Goal: Task Accomplishment & Management: Manage account settings

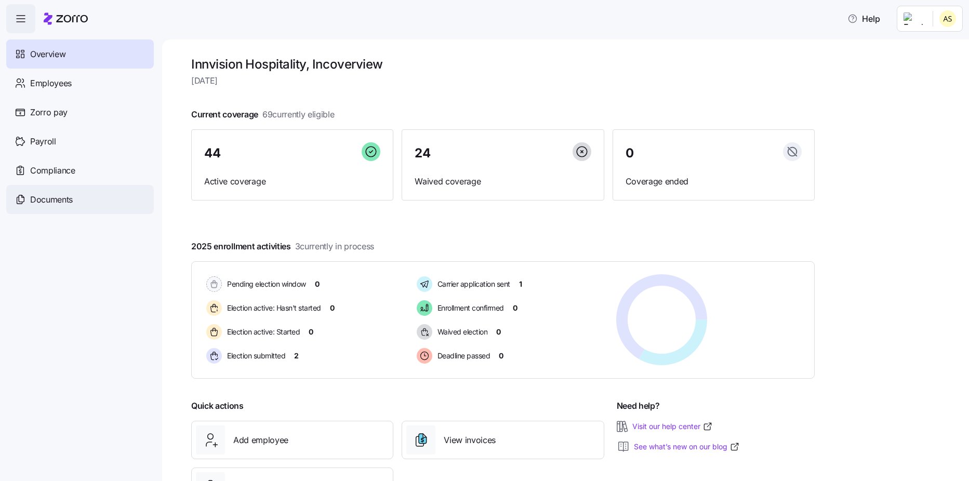
click at [49, 202] on span "Documents" at bounding box center [51, 199] width 43 height 13
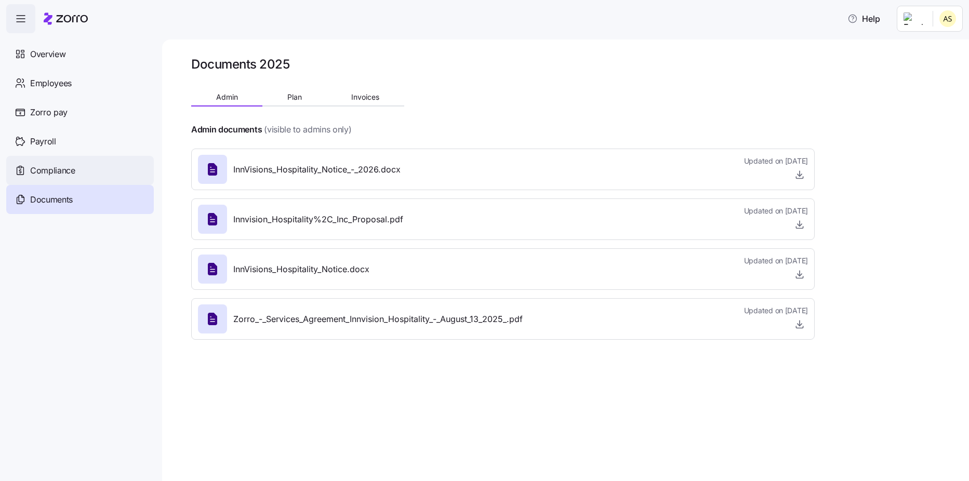
click at [67, 172] on span "Compliance" at bounding box center [52, 170] width 45 height 13
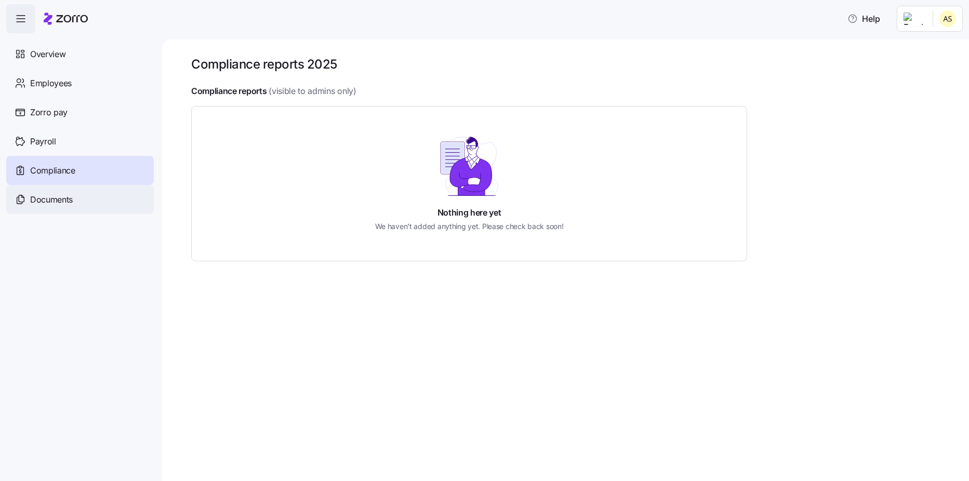
click at [61, 201] on span "Documents" at bounding box center [51, 199] width 43 height 13
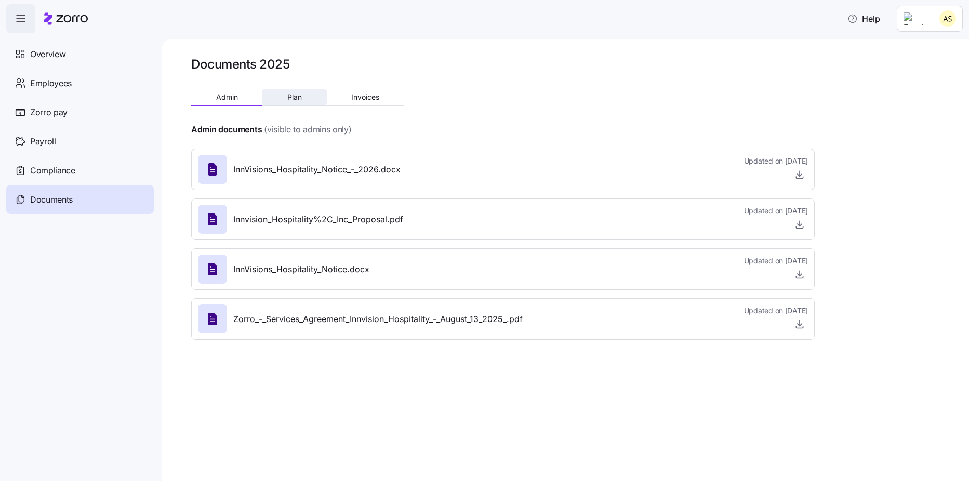
click at [303, 96] on button "Plan" at bounding box center [294, 97] width 64 height 16
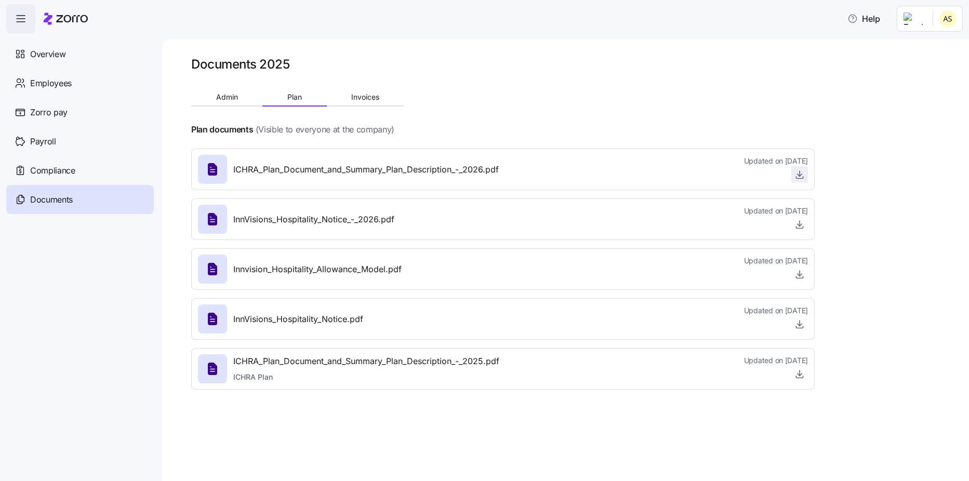
click at [803, 177] on icon "button" at bounding box center [799, 178] width 7 height 2
click at [932, 25] on html "Help Overview Employees Zorro pay Payroll Compliance Documents Documents 2025 A…" at bounding box center [484, 237] width 969 height 475
click at [848, 84] on html "Help Overview Employees Zorro pay Payroll Compliance Documents Documents 2025 A…" at bounding box center [484, 237] width 969 height 475
click at [871, 13] on span "Help" at bounding box center [864, 18] width 33 height 12
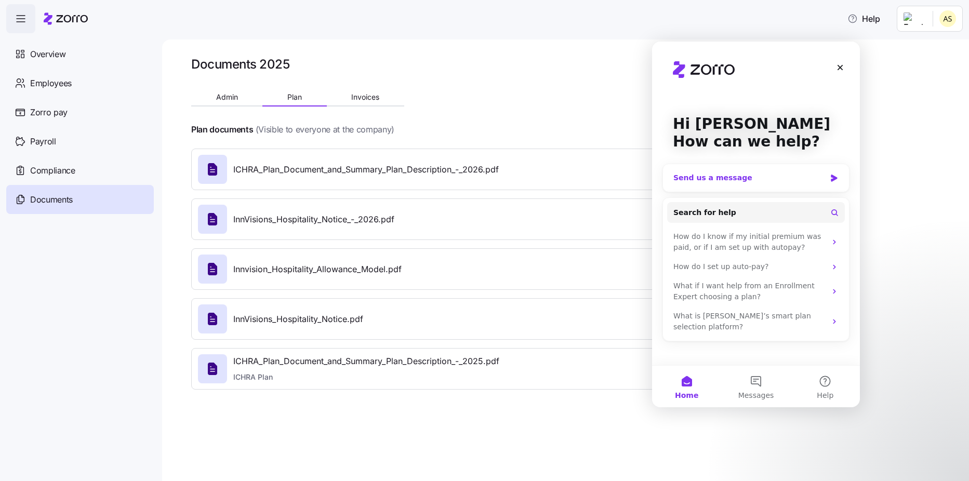
click at [776, 176] on div "Send us a message" at bounding box center [750, 178] width 152 height 11
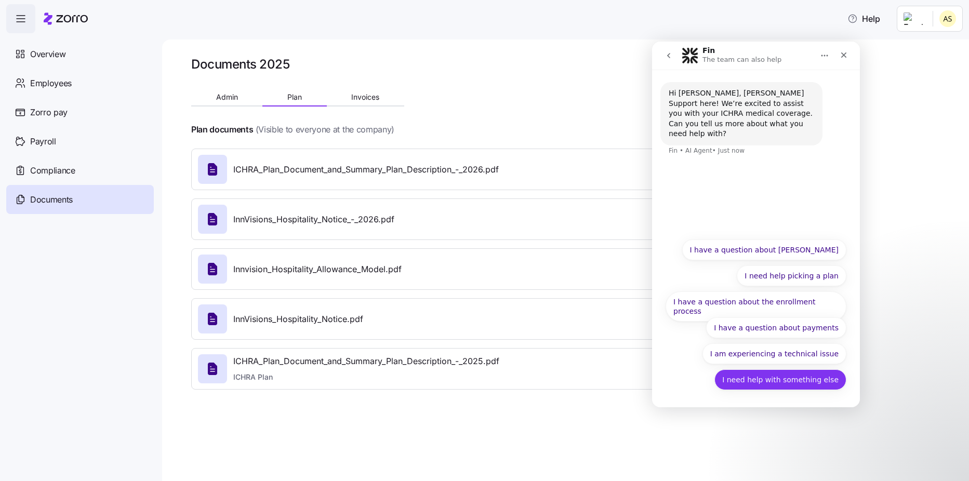
click at [782, 383] on button "I need help with something else" at bounding box center [781, 380] width 132 height 21
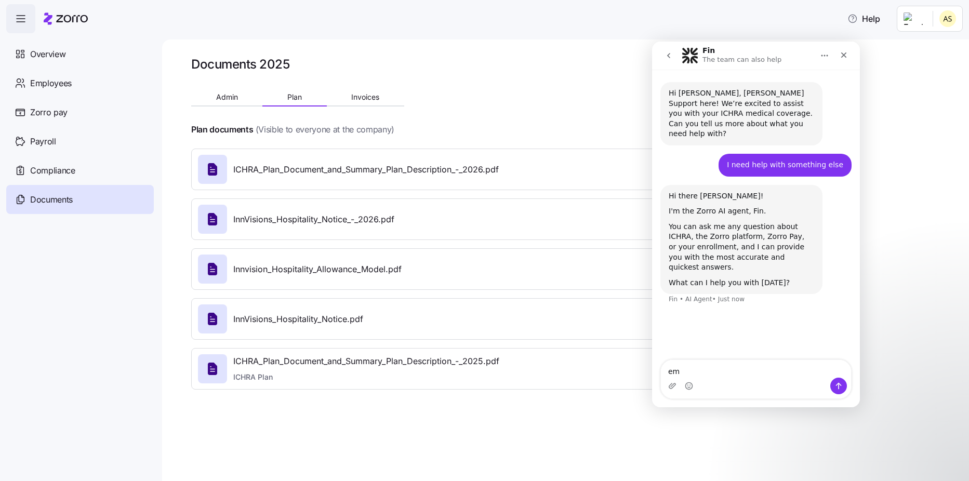
type textarea "e"
type textarea "Employee termination."
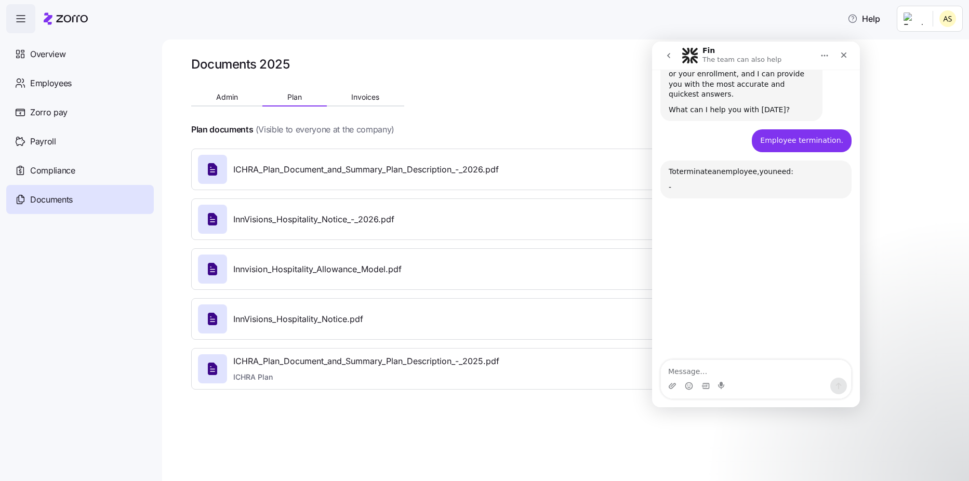
scroll to position [215, 0]
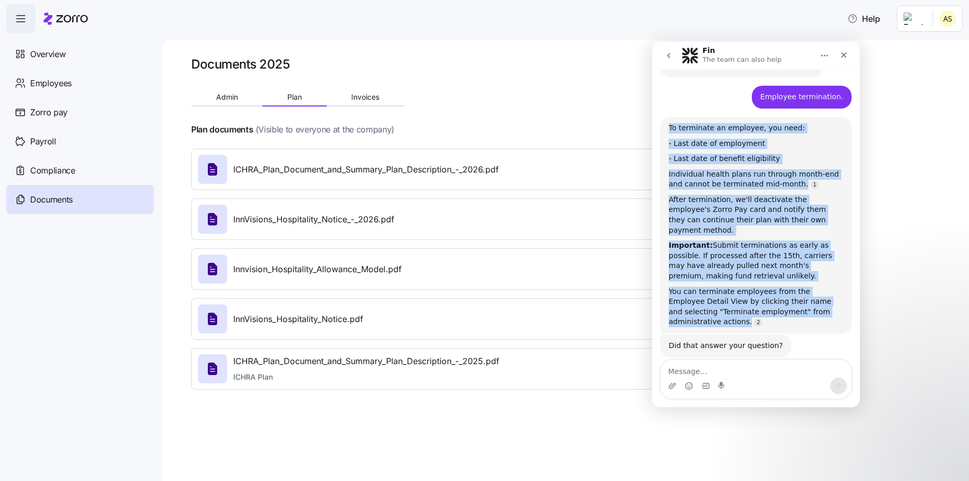
drag, startPoint x: 723, startPoint y: 291, endPoint x: 659, endPoint y: 109, distance: 192.8
click at [659, 109] on div "Hi [PERSON_NAME], [PERSON_NAME] Support here! We’re excited to assist you with …" at bounding box center [756, 117] width 208 height 528
copy div "To terminate an employee, you need: - Last date of employment - Last date of be…"
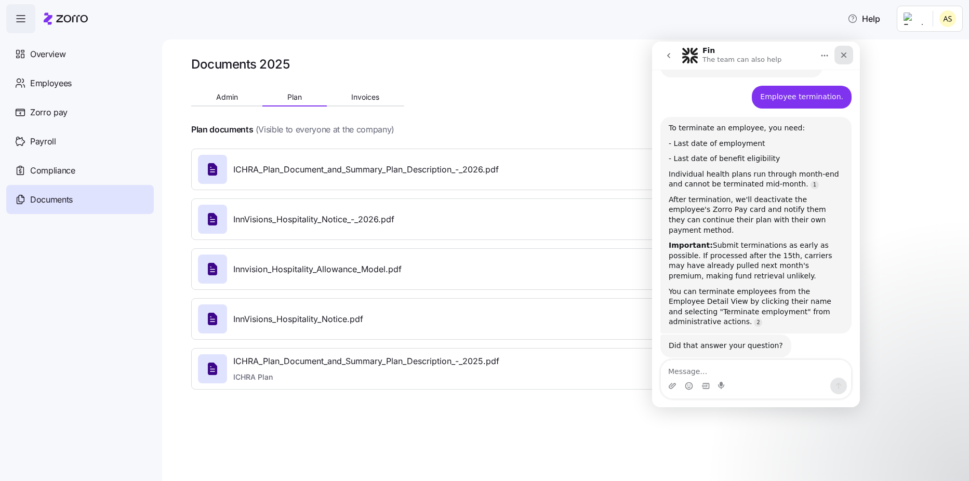
click at [848, 59] on div "Close" at bounding box center [844, 55] width 19 height 19
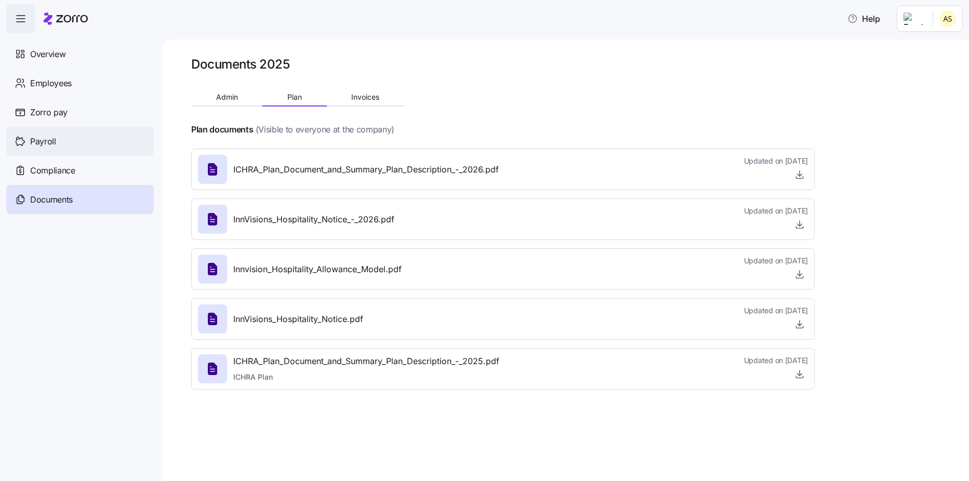
scroll to position [205, 0]
click at [55, 88] on span "Employees" at bounding box center [51, 83] width 42 height 13
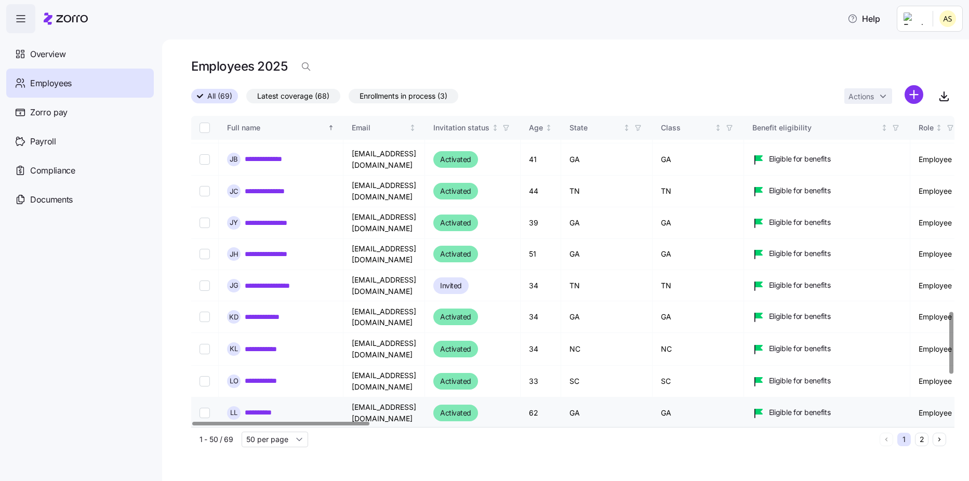
scroll to position [987, 0]
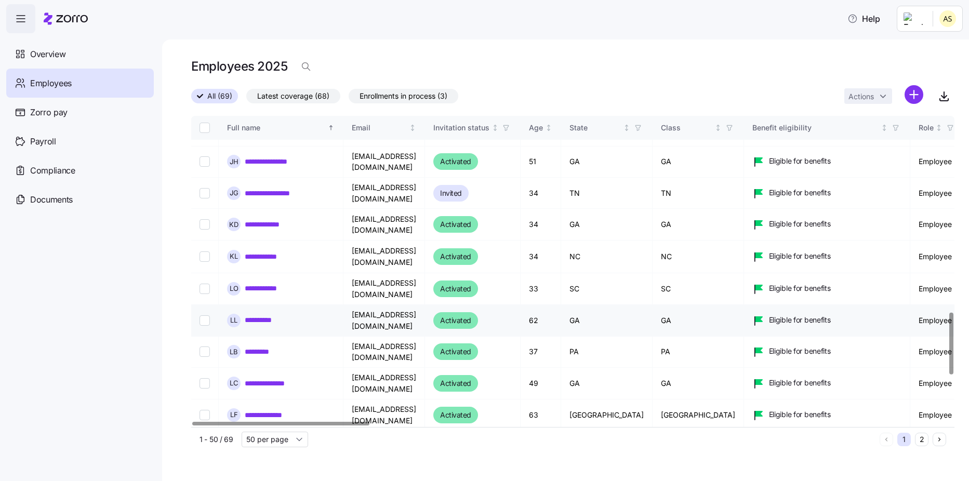
click at [206, 315] on input "Select record 37" at bounding box center [205, 320] width 10 height 10
checkbox input "true"
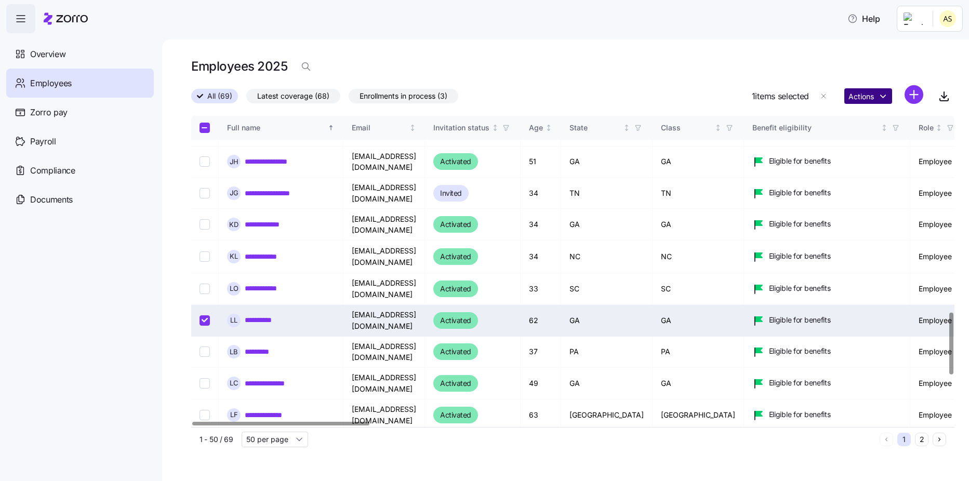
click at [874, 99] on html "**********" at bounding box center [484, 237] width 969 height 475
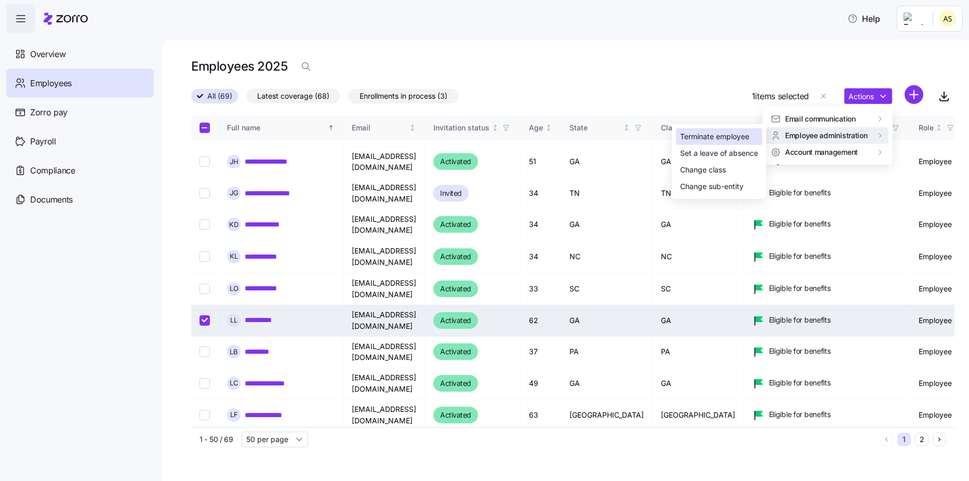
click at [741, 136] on div "Terminate employee" at bounding box center [714, 136] width 69 height 11
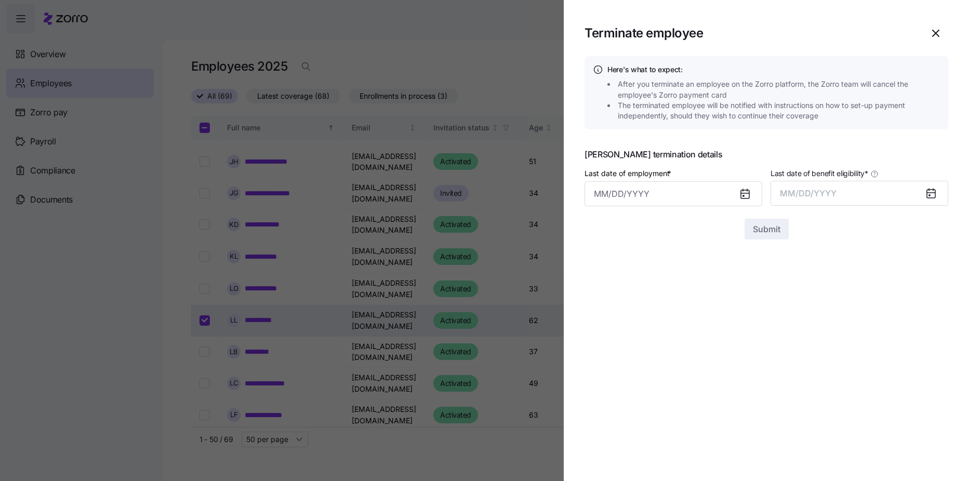
click at [928, 192] on icon at bounding box center [931, 194] width 8 height 8
click at [930, 196] on icon at bounding box center [929, 195] width 1 height 1
click at [865, 194] on button "MM/DD/YYYY" at bounding box center [860, 193] width 178 height 25
click at [808, 335] on button "Oct" at bounding box center [809, 335] width 59 height 25
click at [747, 193] on icon at bounding box center [745, 194] width 8 height 8
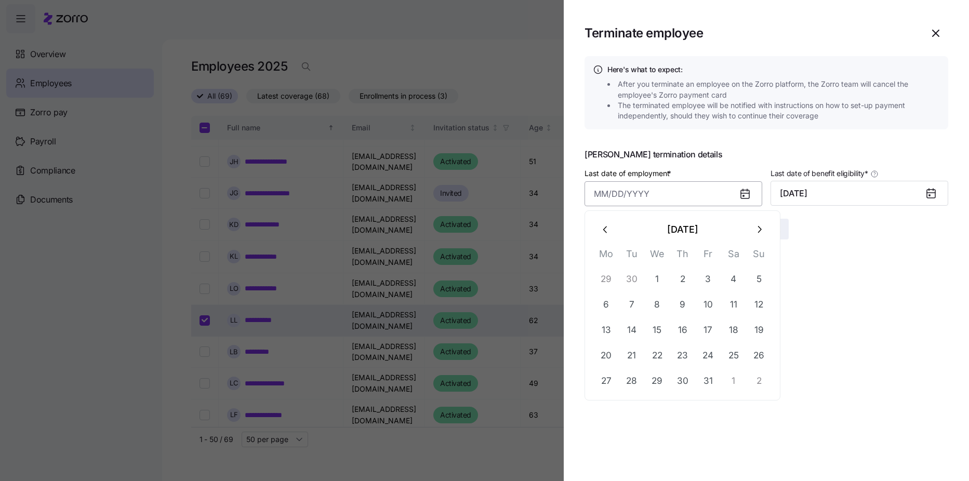
click at [647, 189] on input "Last date of employment *" at bounding box center [674, 193] width 178 height 25
click at [634, 309] on button "7" at bounding box center [632, 305] width 25 height 25
type input "[DATE]"
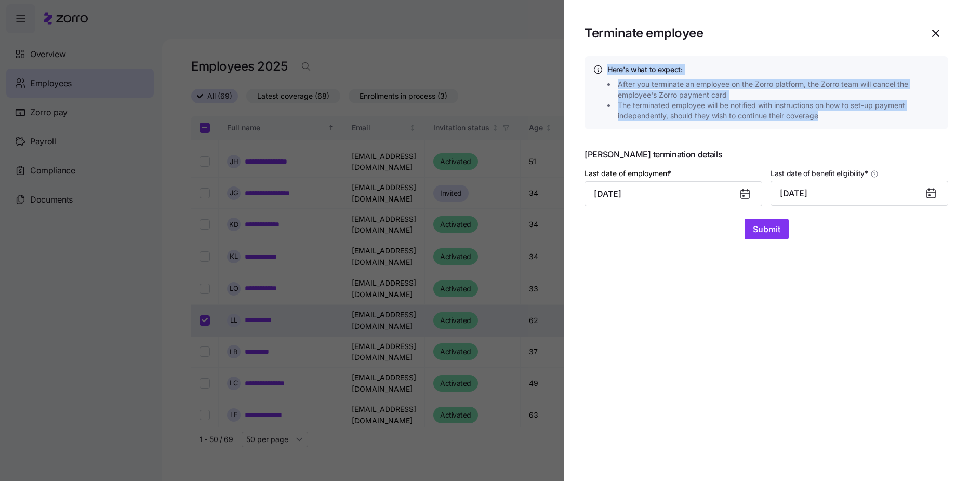
drag, startPoint x: 848, startPoint y: 115, endPoint x: 608, endPoint y: 71, distance: 243.5
click at [608, 71] on div "Here's what to expect: After you terminate an employee on the Zorro platform, t…" at bounding box center [774, 92] width 333 height 57
copy div "Here's what to expect: After you terminate an employee on the Zorro platform, t…"
drag, startPoint x: 774, startPoint y: 233, endPoint x: 682, endPoint y: 252, distance: 93.4
click at [682, 252] on section "Terminate employee Here's what to expect: After you terminate an employee on th…" at bounding box center [766, 240] width 405 height 481
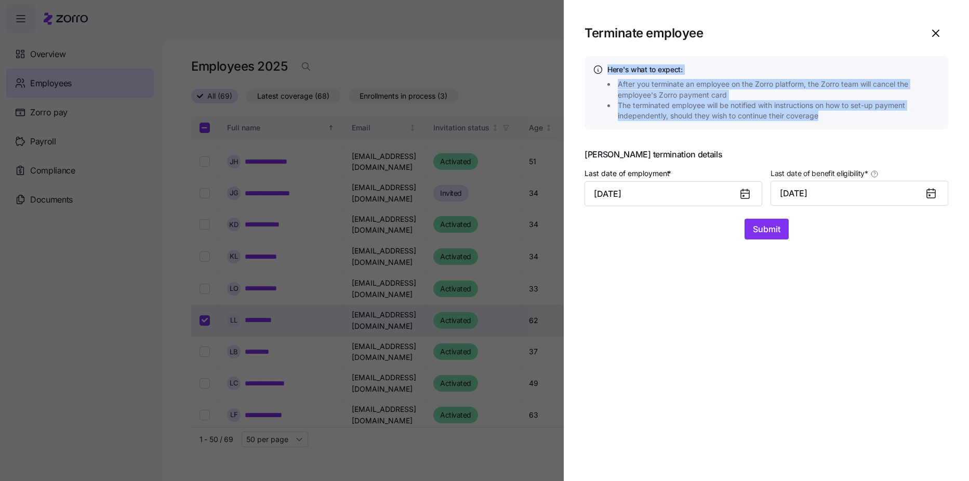
click at [845, 115] on span "The terminated employee will be notified with instructions on how to set-up pay…" at bounding box center [780, 110] width 325 height 21
drag, startPoint x: 845, startPoint y: 115, endPoint x: 579, endPoint y: 64, distance: 270.5
click at [579, 64] on section "Terminate employee Here's what to expect: After you terminate an employee on th…" at bounding box center [766, 240] width 405 height 481
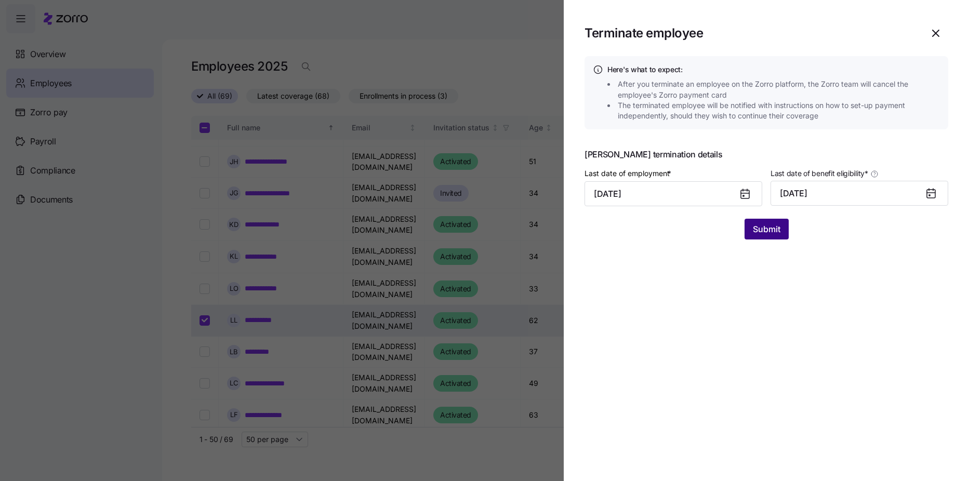
click at [772, 220] on form "Last date of employment * [DATE] Last date of benefit eligibility * [DATE] Subm…" at bounding box center [767, 203] width 364 height 73
click at [772, 225] on span "Submit" at bounding box center [767, 229] width 28 height 12
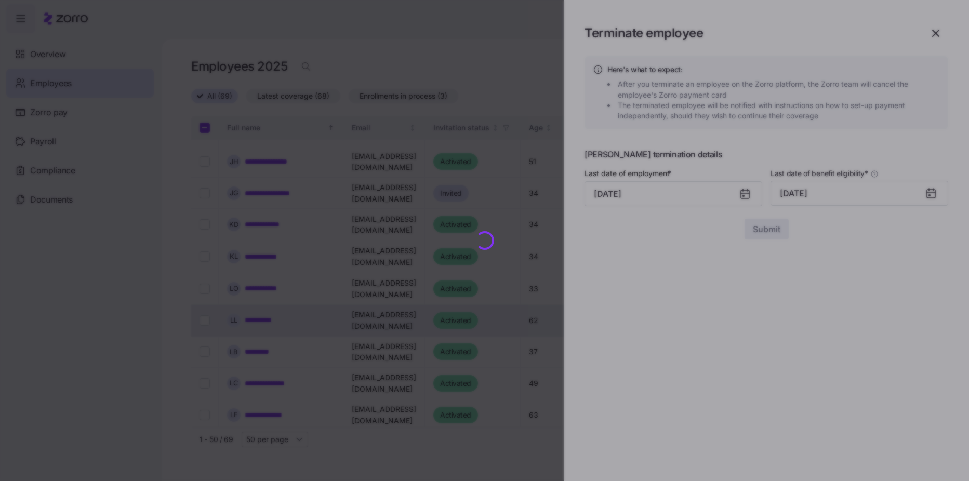
checkbox input "false"
